Goal: Task Accomplishment & Management: Use online tool/utility

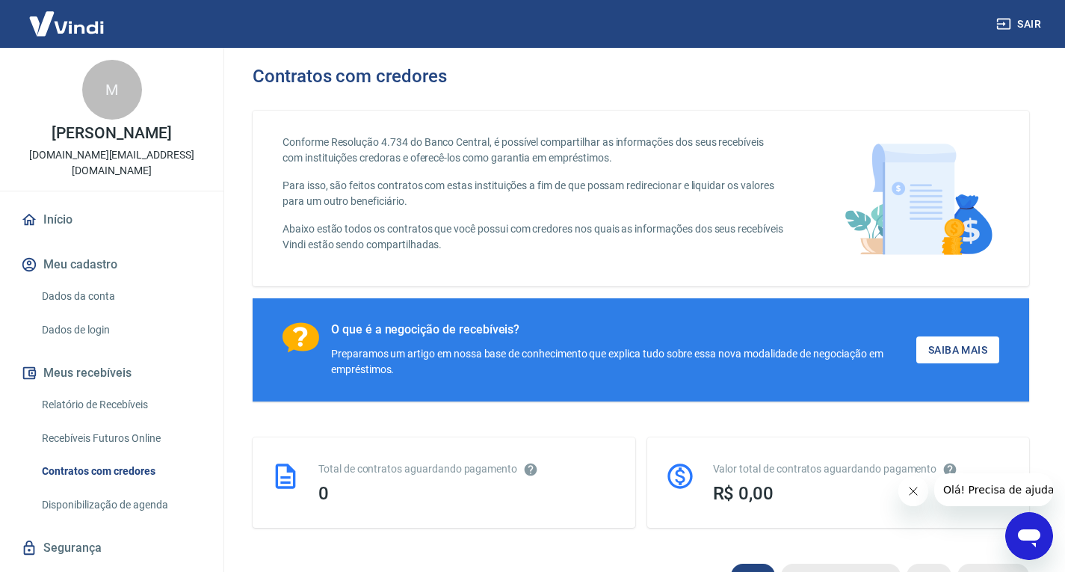
click at [114, 390] on link "Relatório de Recebíveis" at bounding box center [121, 404] width 170 height 31
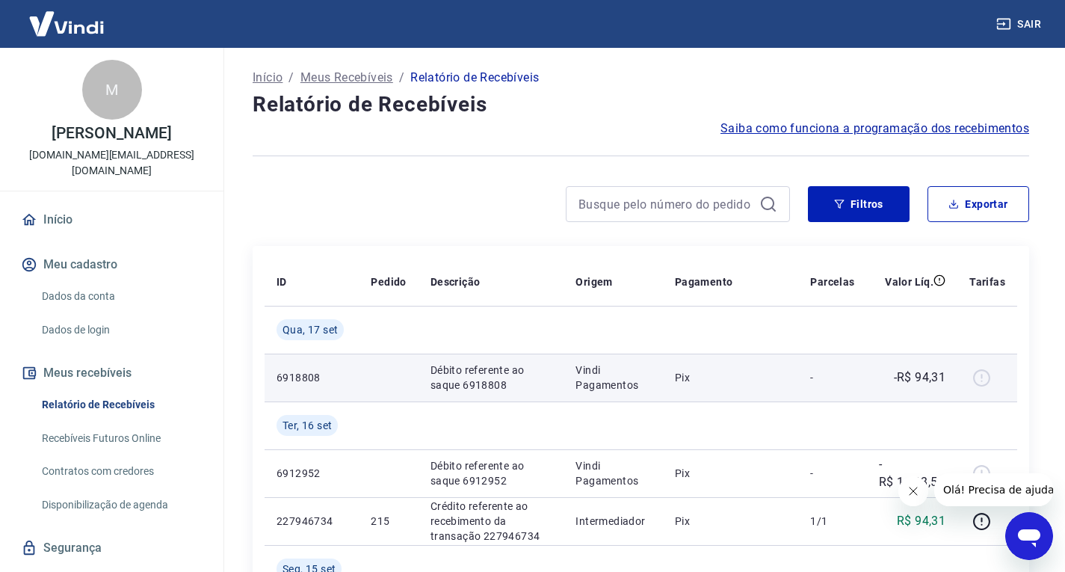
scroll to position [75, 0]
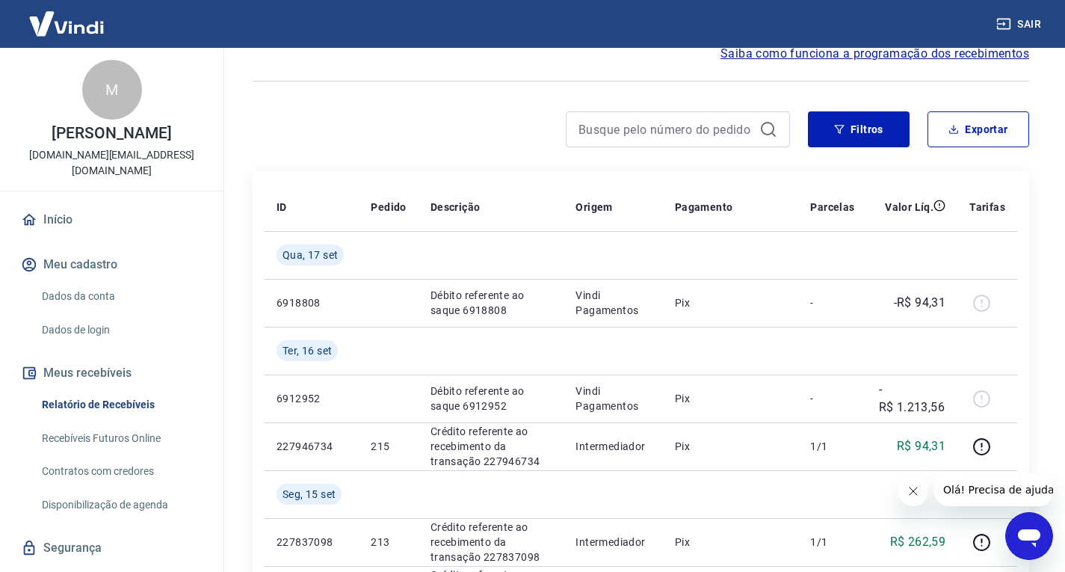
click at [143, 425] on link "Recebíveis Futuros Online" at bounding box center [121, 438] width 170 height 31
